Goal: Task Accomplishment & Management: Complete application form

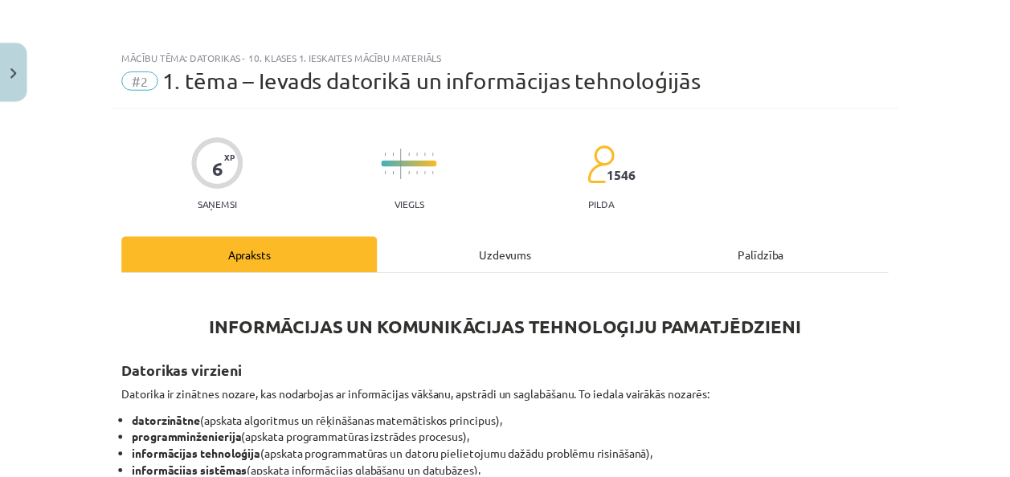
scroll to position [453, 0]
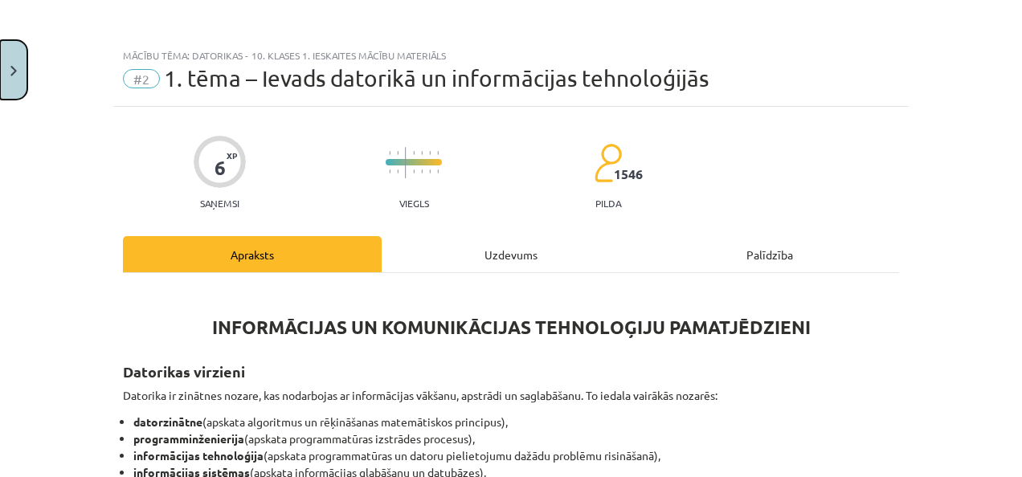
click at [5, 95] on button "Close" at bounding box center [13, 69] width 27 height 59
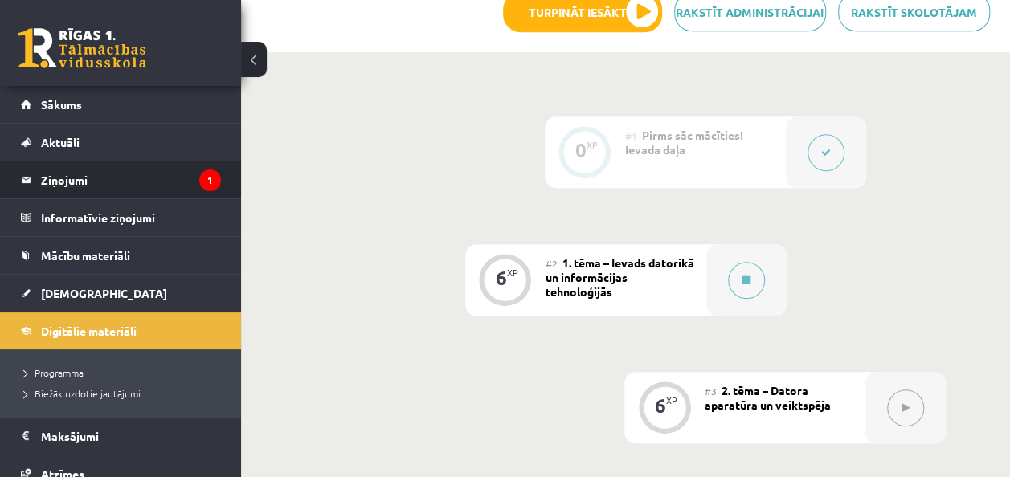
click at [80, 181] on legend "Ziņojumi 1" at bounding box center [131, 180] width 180 height 37
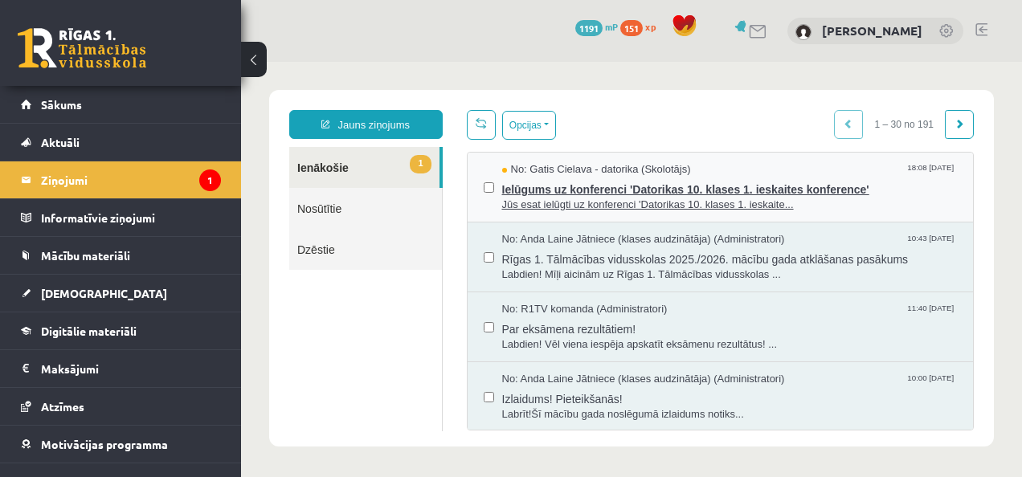
click at [543, 185] on span "Ielūgums uz konferenci 'Datorikas 10. klases 1. ieskaites konference'" at bounding box center [730, 188] width 456 height 20
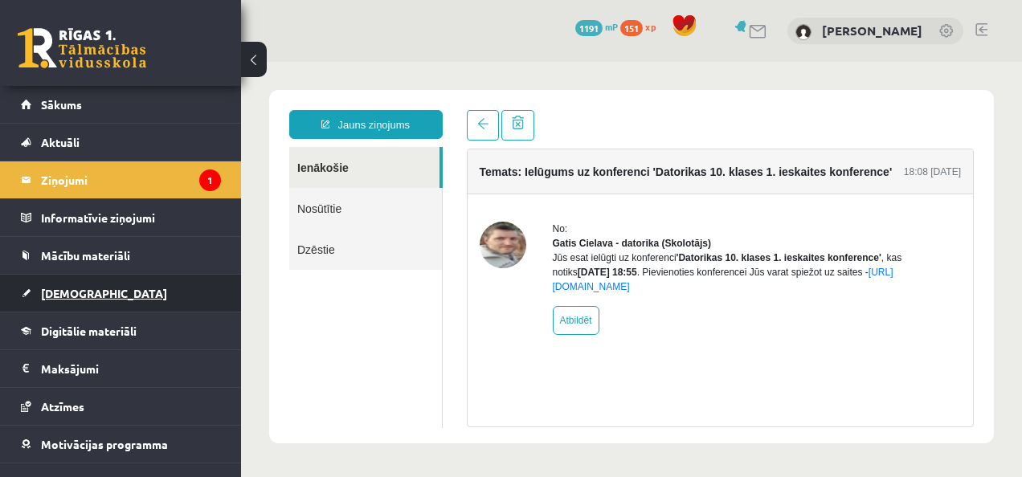
click at [76, 299] on link "[DEMOGRAPHIC_DATA]" at bounding box center [121, 293] width 200 height 37
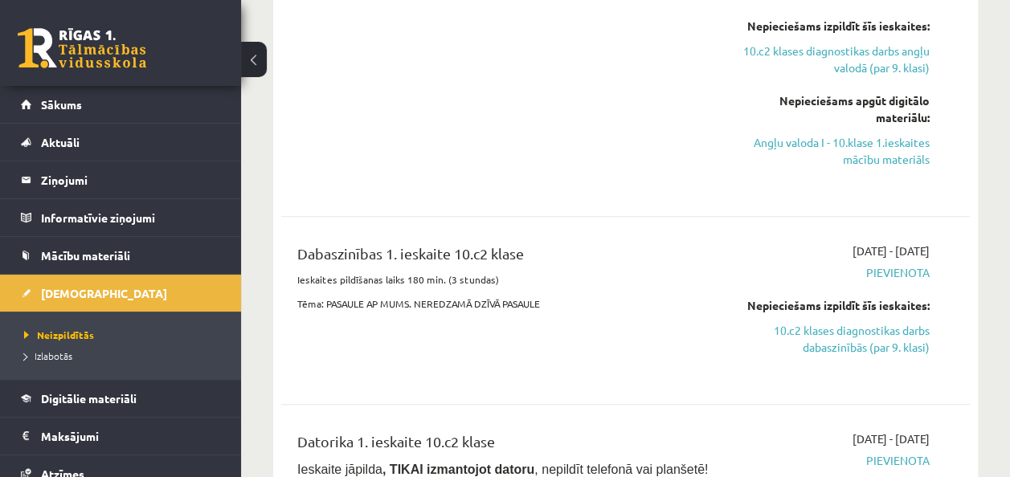
scroll to position [533, 0]
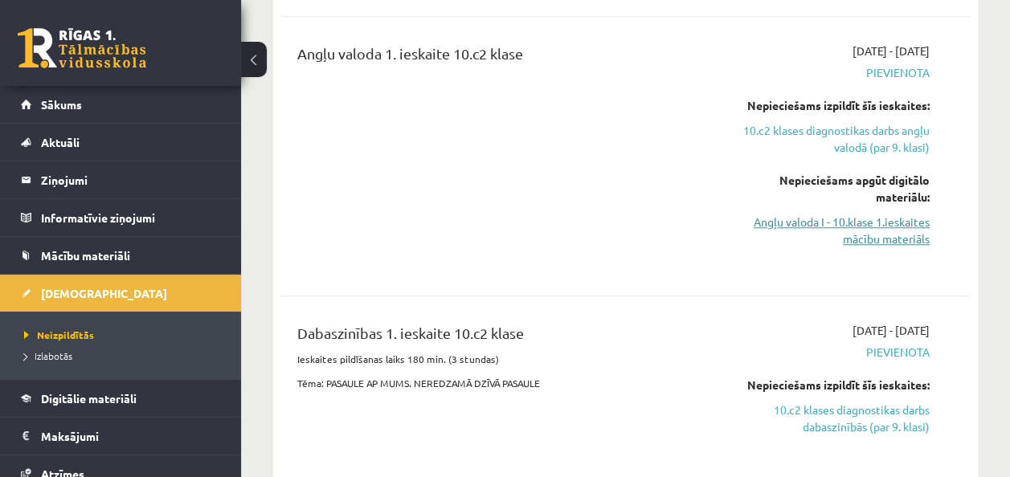
click at [874, 226] on link "Angļu valoda I - 10.klase 1.ieskaites mācību materiāls" at bounding box center [832, 231] width 195 height 34
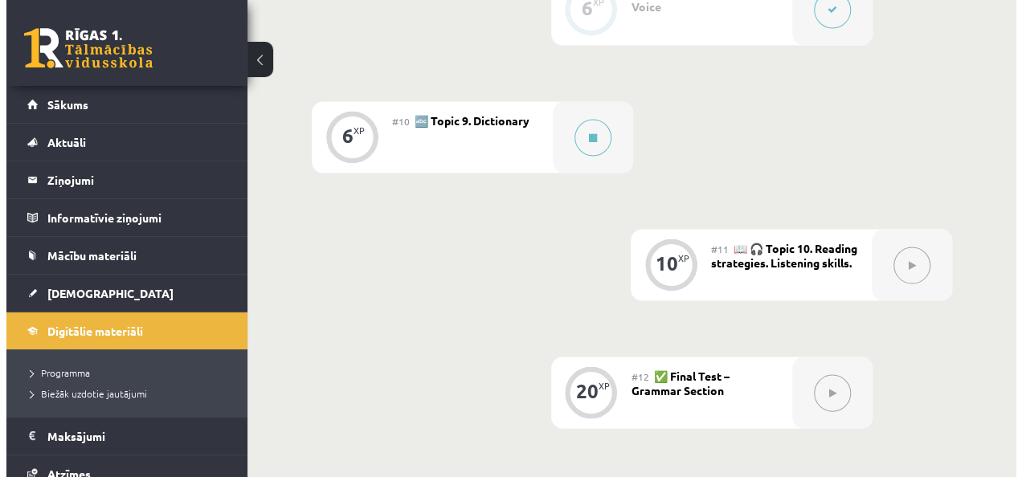
scroll to position [1476, 0]
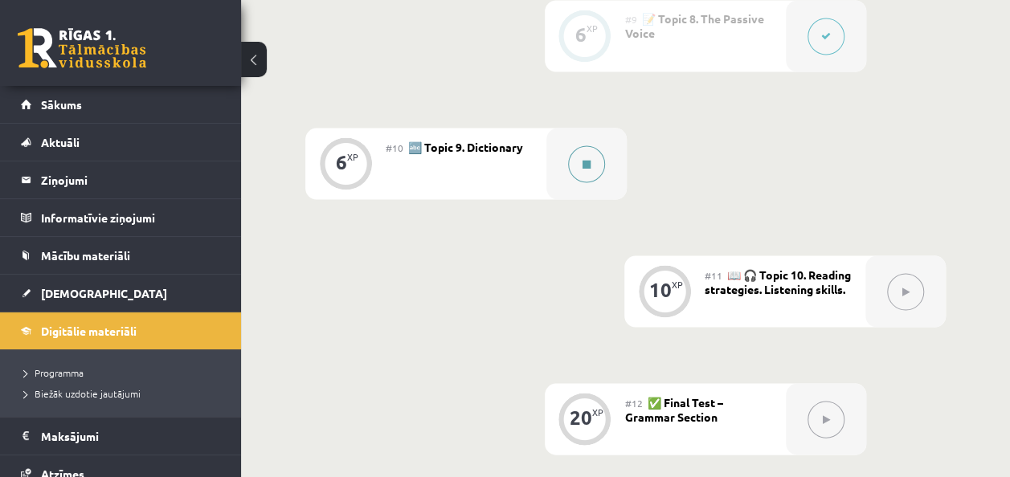
click at [590, 164] on icon at bounding box center [587, 164] width 8 height 10
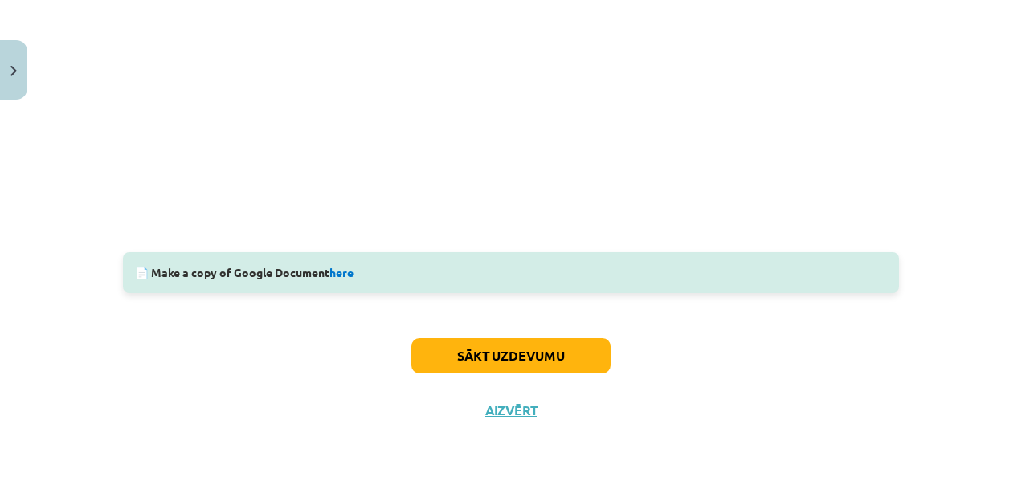
scroll to position [358, 0]
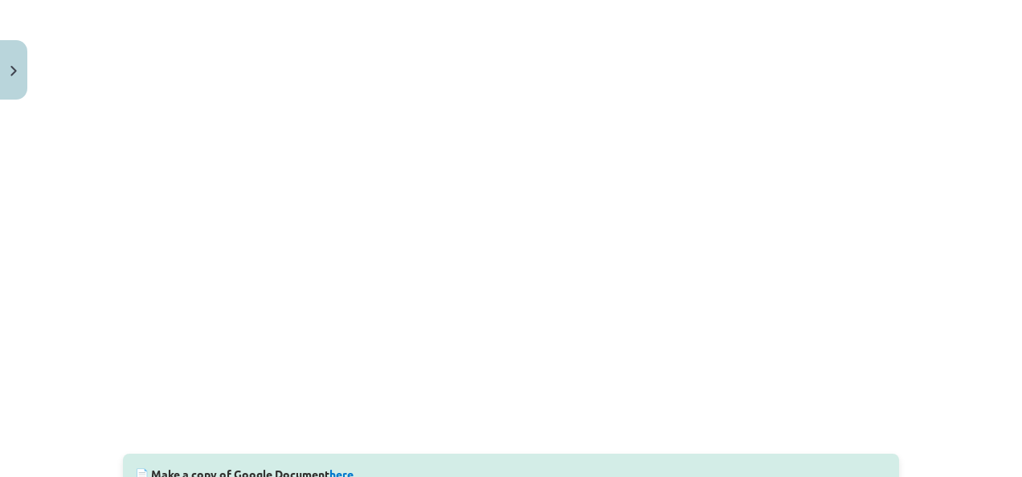
drag, startPoint x: 993, startPoint y: 352, endPoint x: 1016, endPoint y: 252, distance: 102.2
click at [1010, 252] on div "Mācību tēma: Angļu valoda i - 10.klase 1.ieskaites mācību materiāls #10 🔤 Topic…" at bounding box center [511, 238] width 1022 height 477
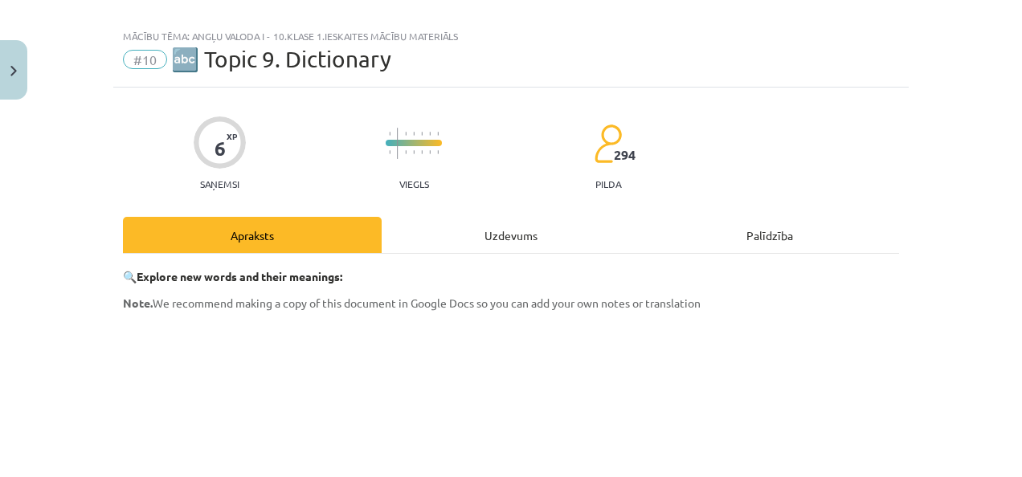
scroll to position [13, 0]
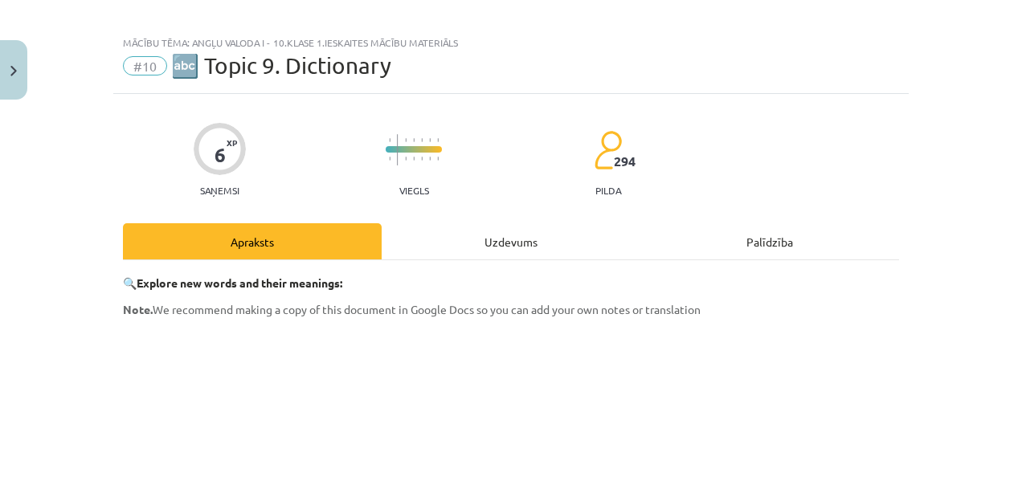
click at [592, 303] on span "Note. We recommend making a copy of this document in Google Docs so you can add…" at bounding box center [412, 309] width 578 height 14
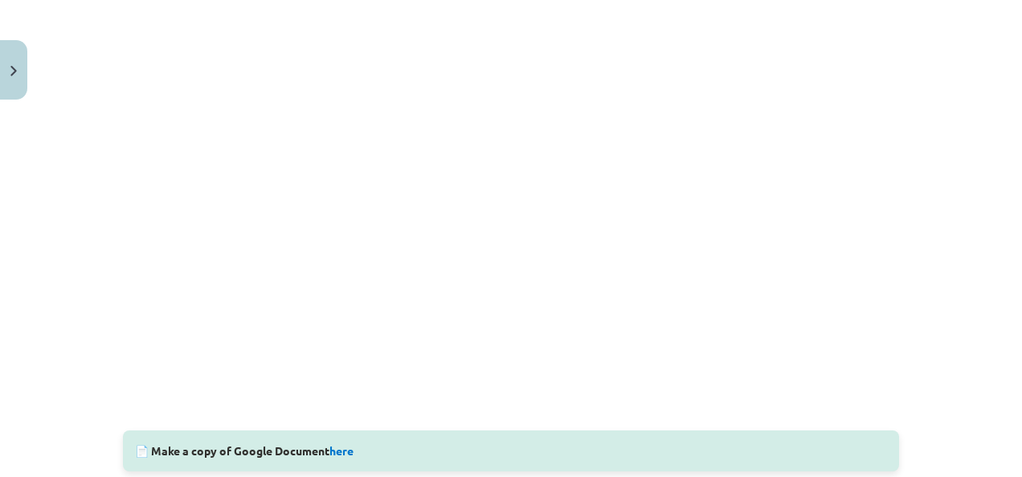
scroll to position [384, 0]
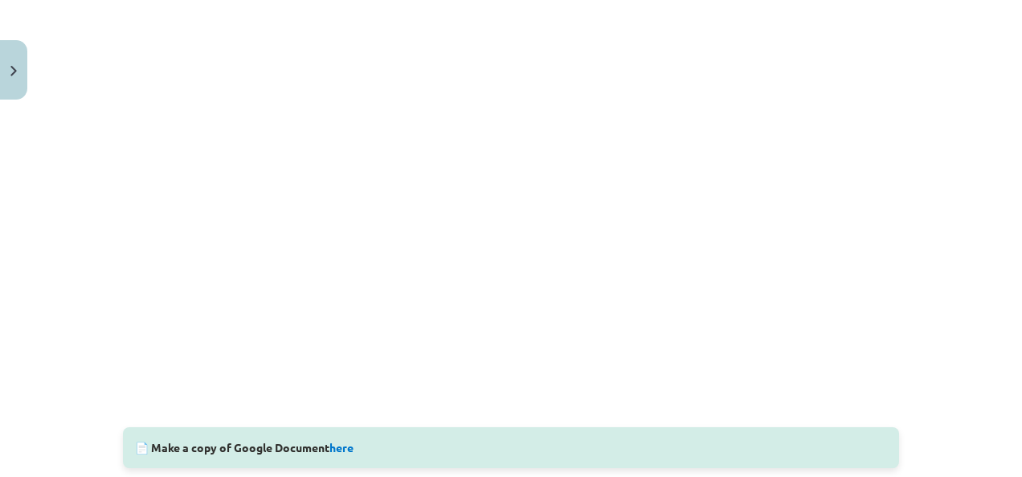
click at [991, 266] on div "Mācību tēma: Angļu valoda i - 10.klase 1.ieskaites mācību materiāls #10 🔤 Topic…" at bounding box center [511, 238] width 1022 height 477
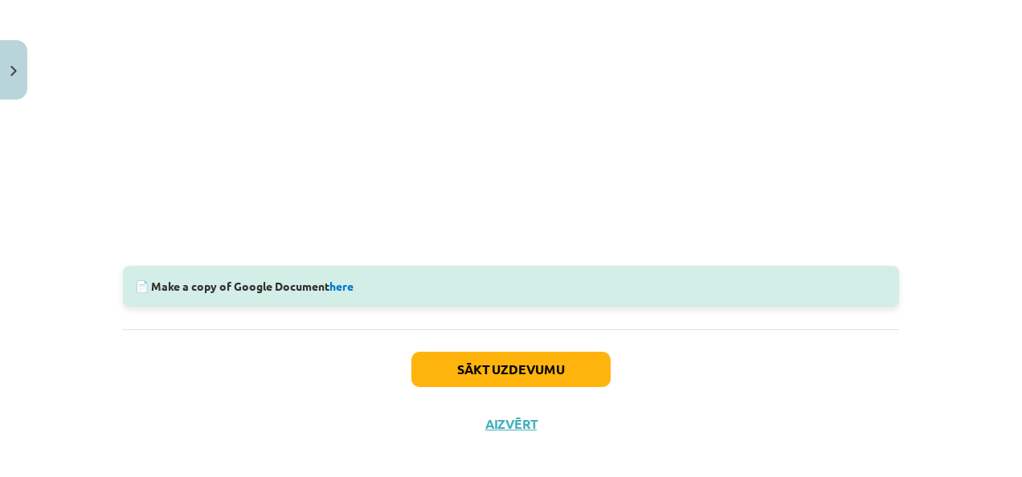
scroll to position [555, 0]
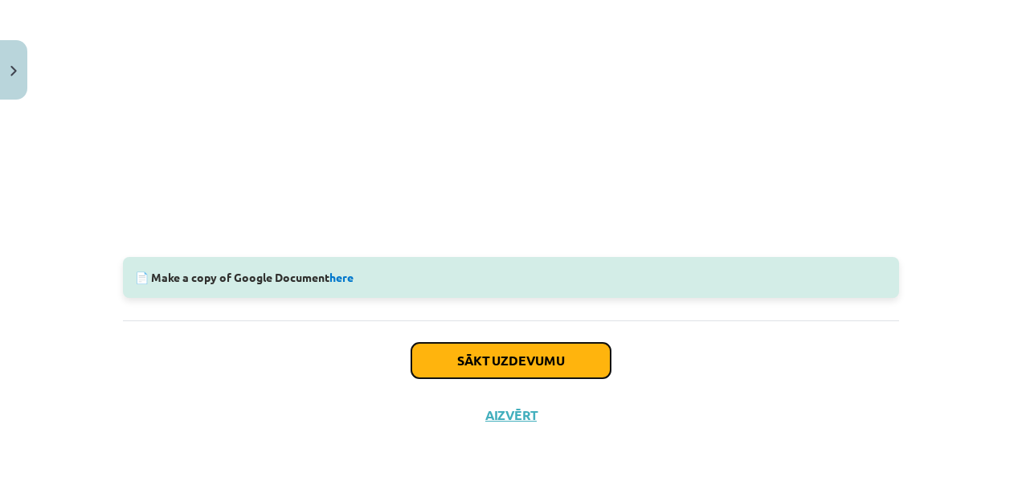
click at [584, 343] on button "Sākt uzdevumu" at bounding box center [511, 360] width 199 height 35
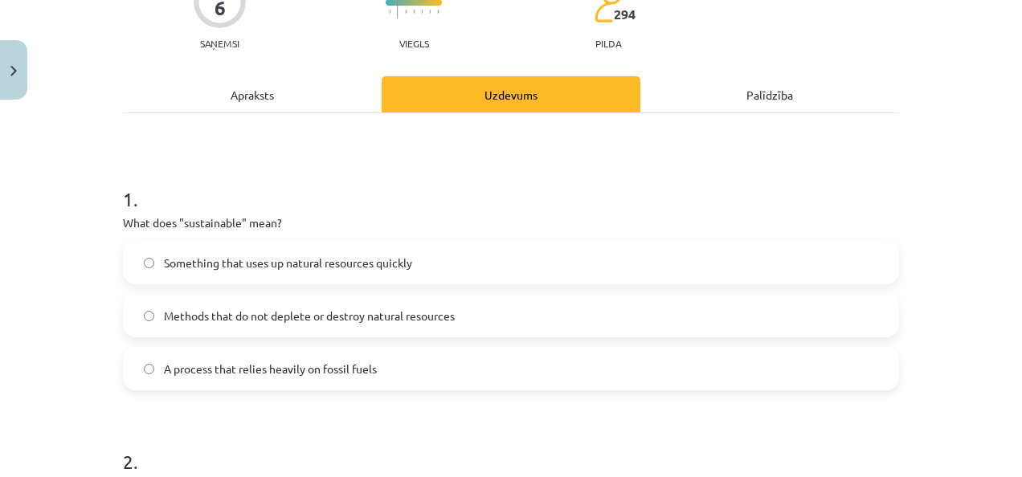
scroll to position [167, 0]
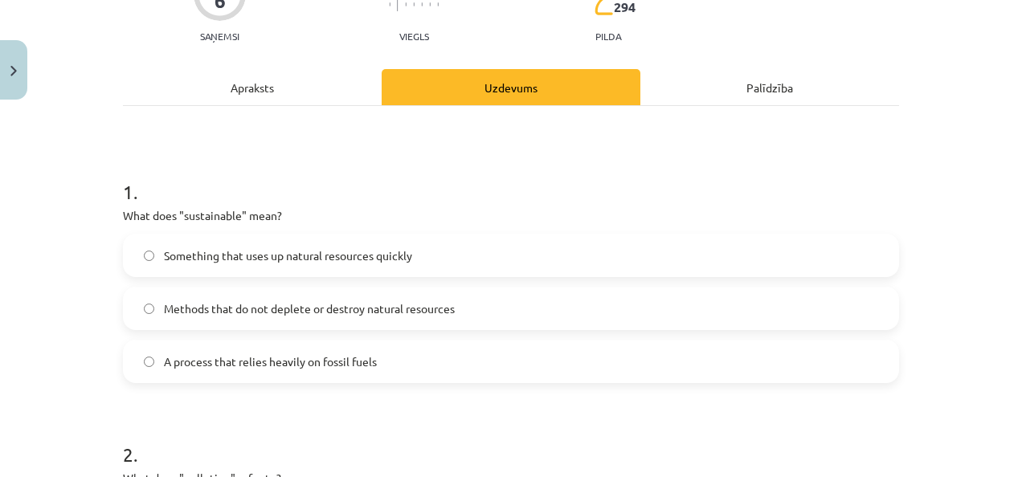
click at [367, 323] on label "Methods that do not deplete or destroy natural resources" at bounding box center [511, 309] width 773 height 40
click at [326, 91] on div "Apraksts" at bounding box center [252, 87] width 259 height 36
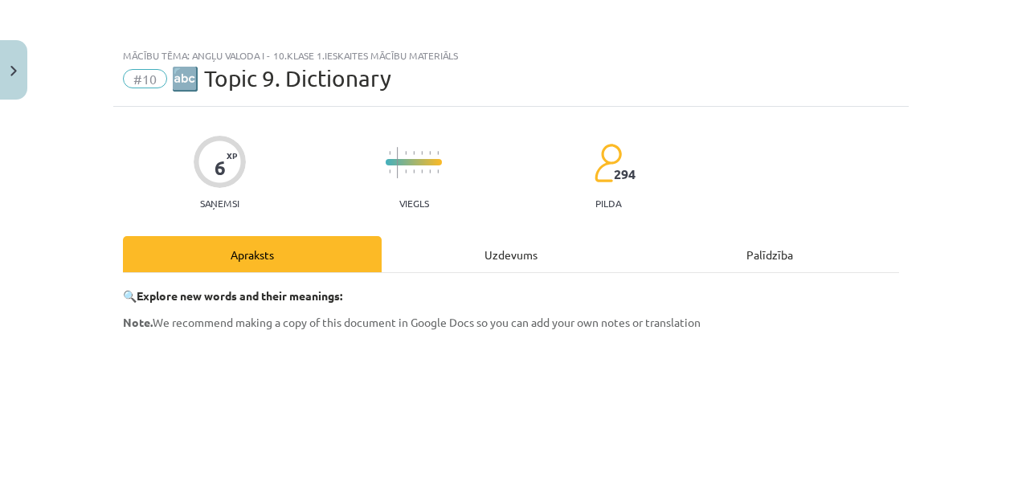
scroll to position [5, 0]
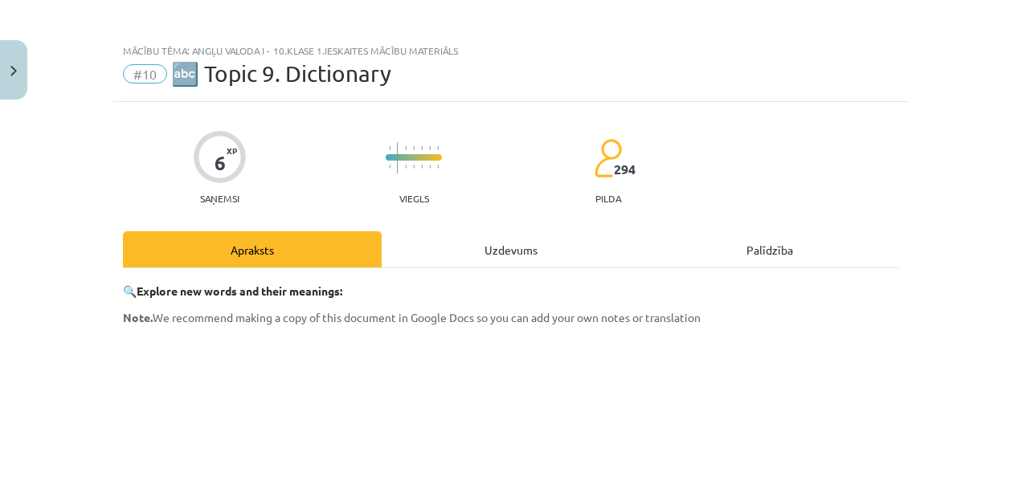
click at [540, 260] on div "Uzdevums" at bounding box center [511, 249] width 259 height 36
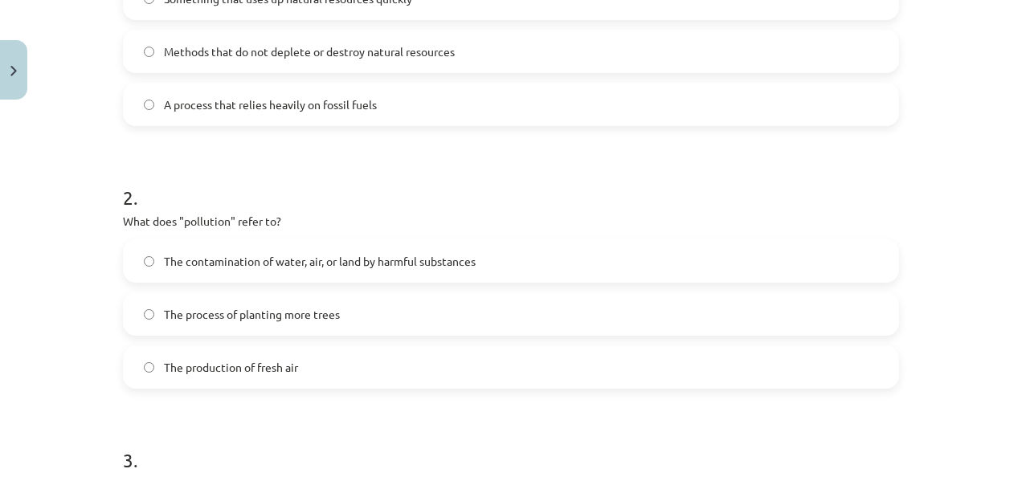
scroll to position [426, 0]
click at [279, 258] on span "The contamination of water, air, or land by harmful substances" at bounding box center [320, 260] width 312 height 17
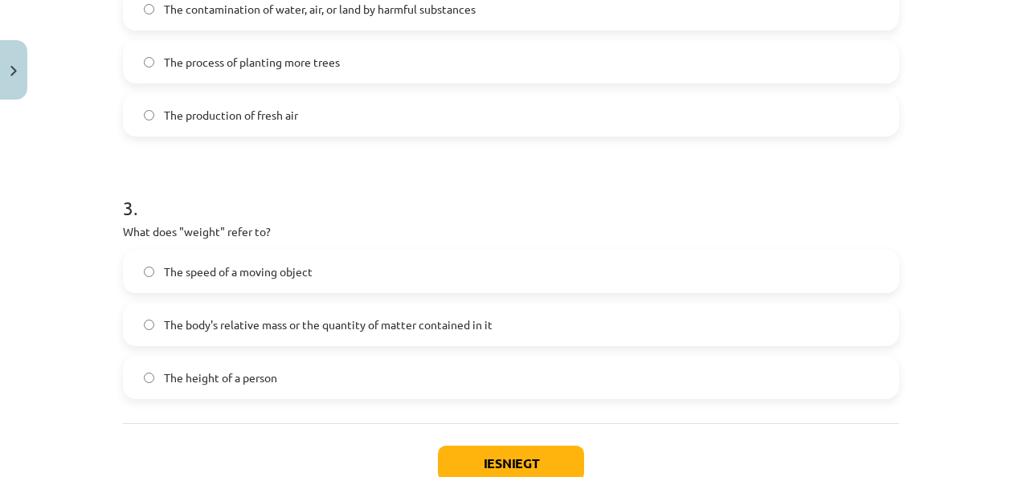
scroll to position [688, 0]
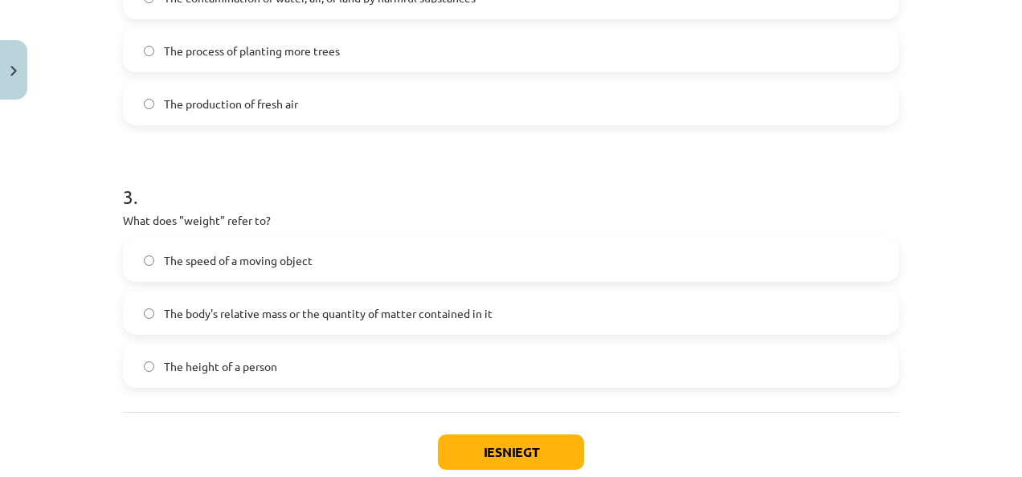
click at [297, 323] on label "The body's relative mass or the quantity of matter contained in it" at bounding box center [511, 313] width 773 height 40
click at [514, 435] on button "Iesniegt" at bounding box center [511, 452] width 146 height 35
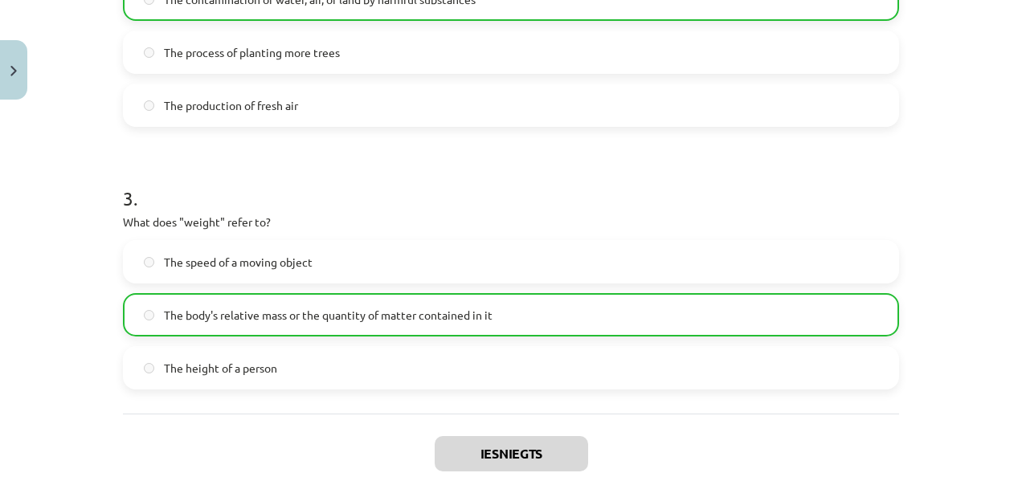
scroll to position [834, 0]
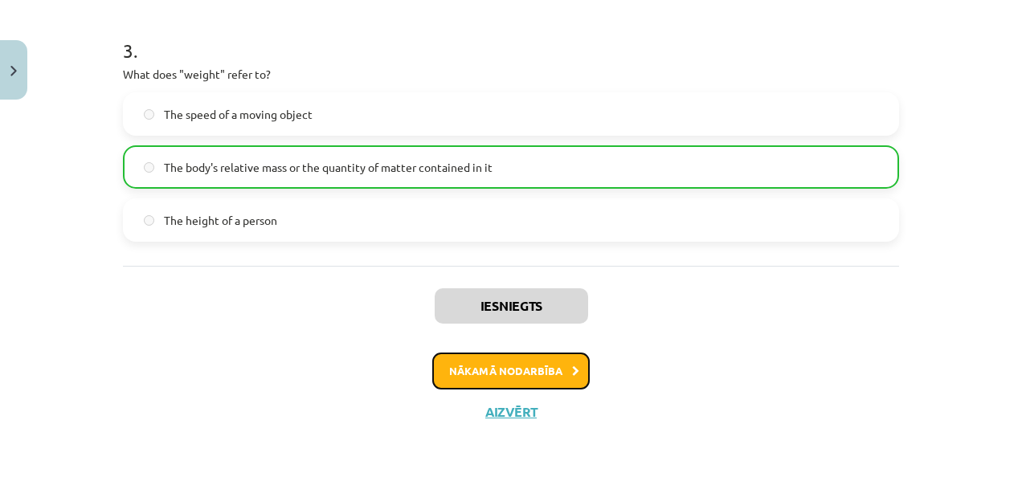
click at [534, 353] on button "Nākamā nodarbība" at bounding box center [511, 371] width 158 height 37
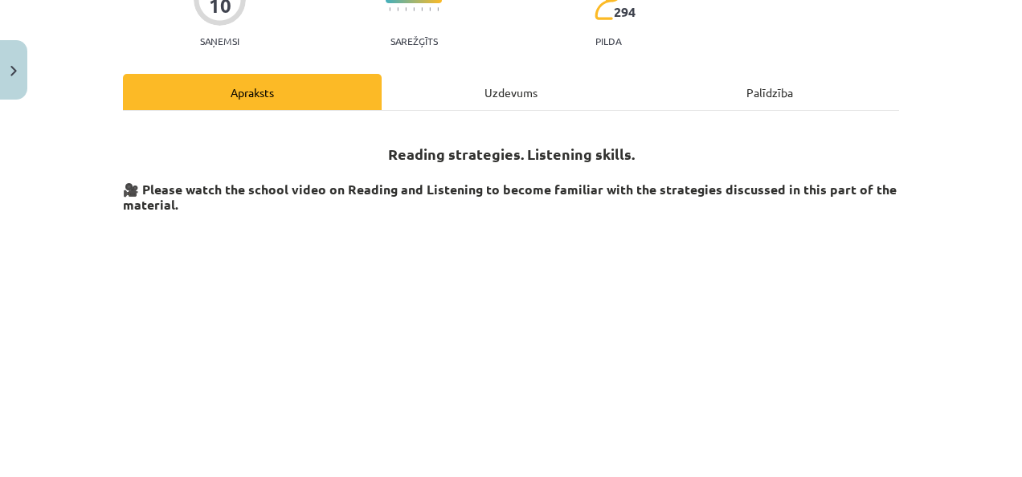
scroll to position [40, 0]
